Goal: Communication & Community: Answer question/provide support

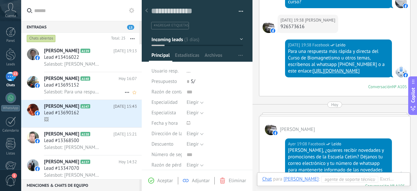
click at [67, 78] on span "[PERSON_NAME]" at bounding box center [61, 78] width 35 height 7
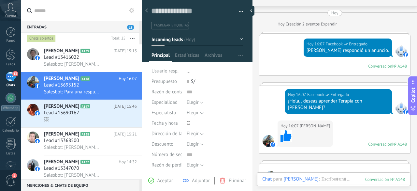
scroll to position [14, 0]
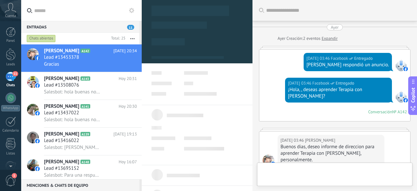
type textarea "**********"
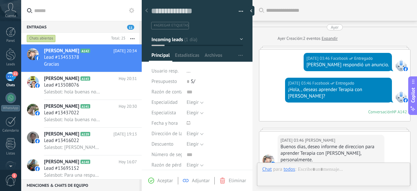
scroll to position [225, 0]
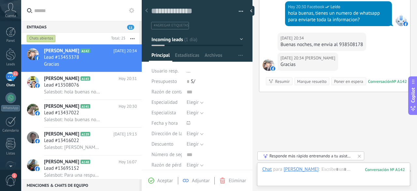
click at [352, 41] on div "Buenas noches, me envia al 938508178" at bounding box center [321, 44] width 83 height 7
copy div "Buenas noches, me envia al 938508178"
